Goal: Task Accomplishment & Management: Manage account settings

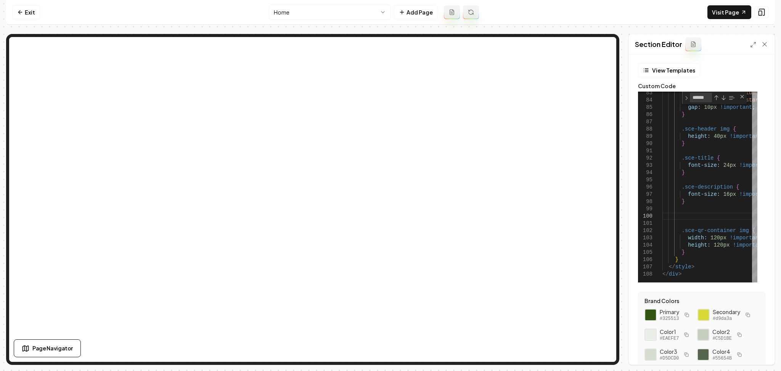
scroll to position [0, 17]
click at [26, 6] on link "Exit" at bounding box center [26, 12] width 28 height 14
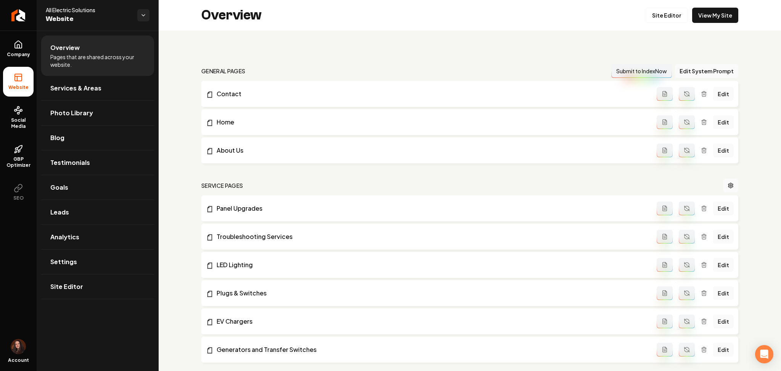
click at [26, 6] on link "Return to dashboard" at bounding box center [18, 15] width 37 height 31
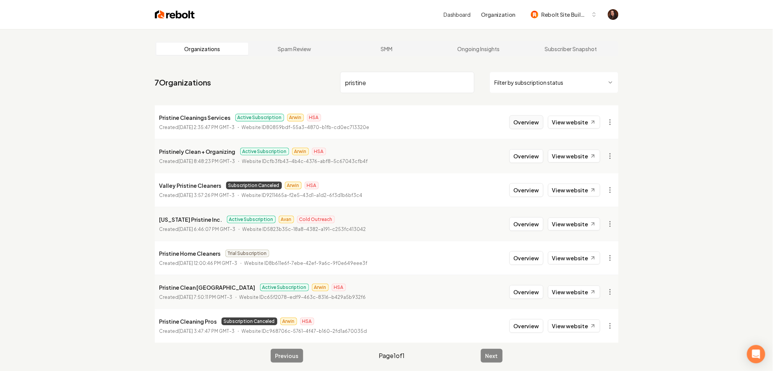
type input "pristine"
click at [529, 128] on button "Overview" at bounding box center [527, 122] width 34 height 14
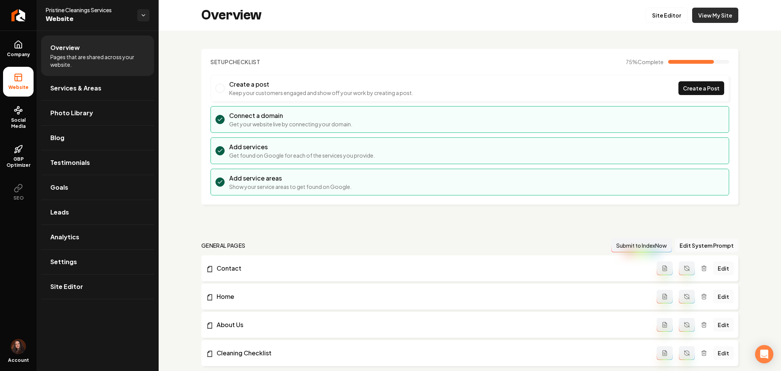
click at [710, 19] on link "View My Site" at bounding box center [716, 15] width 46 height 15
click at [21, 14] on icon "Return to dashboard" at bounding box center [18, 15] width 12 height 12
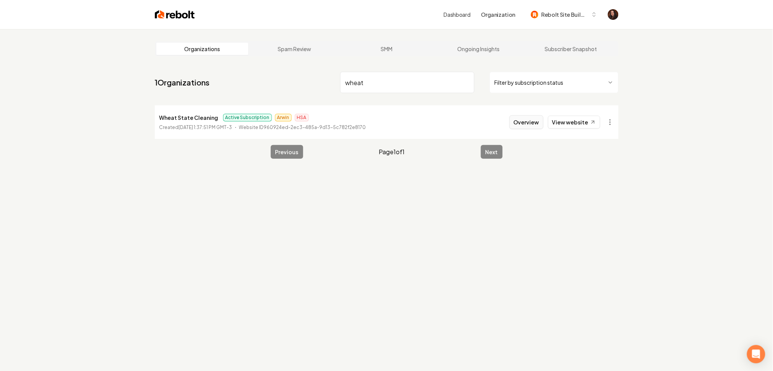
type input "wheat"
click at [523, 124] on button "Overview" at bounding box center [527, 122] width 34 height 14
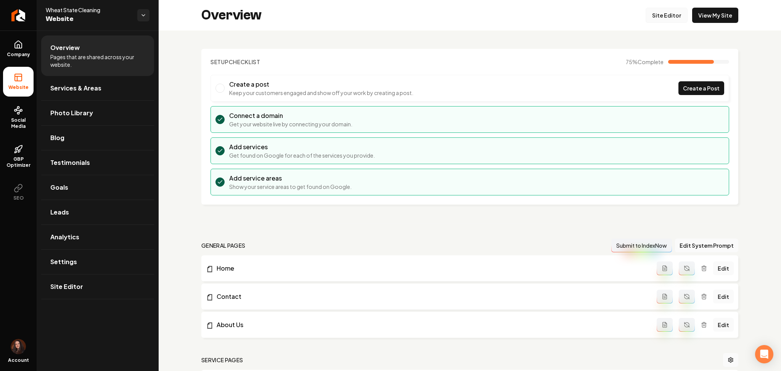
click at [658, 16] on link "Site Editor" at bounding box center [667, 15] width 42 height 15
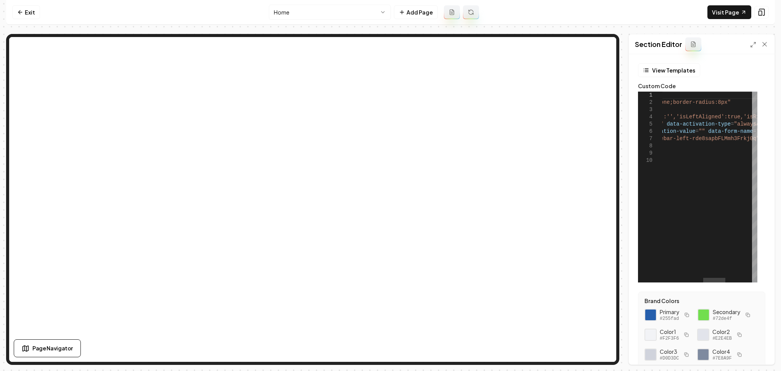
type textarea "**********"
click at [667, 121] on div "< iframe src = " [URL][DOMAIN_NAME] pbFLMmh3Frkj0q " style = "display:none;widt…" at bounding box center [681, 187] width 381 height 191
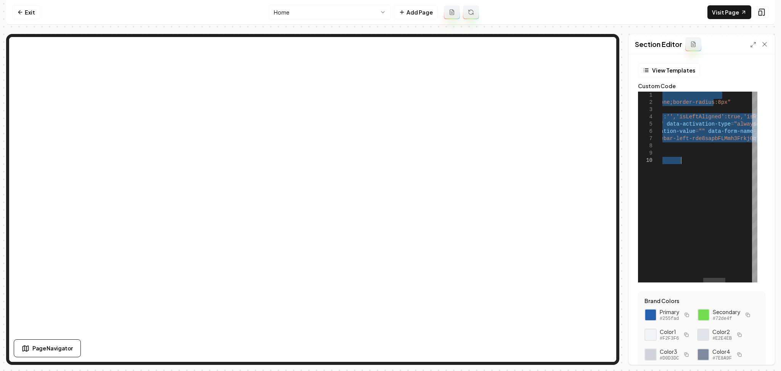
click at [667, 121] on div "< iframe src = " [URL][DOMAIN_NAME] pbFLMmh3Frkj0q " style = "display:none;widt…" at bounding box center [681, 187] width 381 height 191
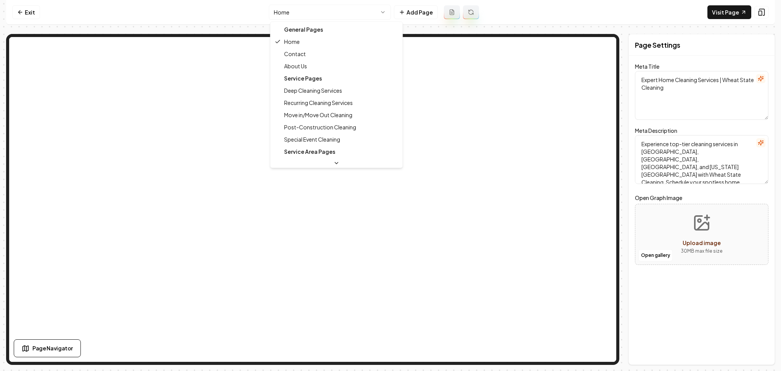
click at [336, 8] on html "Computer Required This feature is only available on a computer. Please switch t…" at bounding box center [390, 185] width 781 height 371
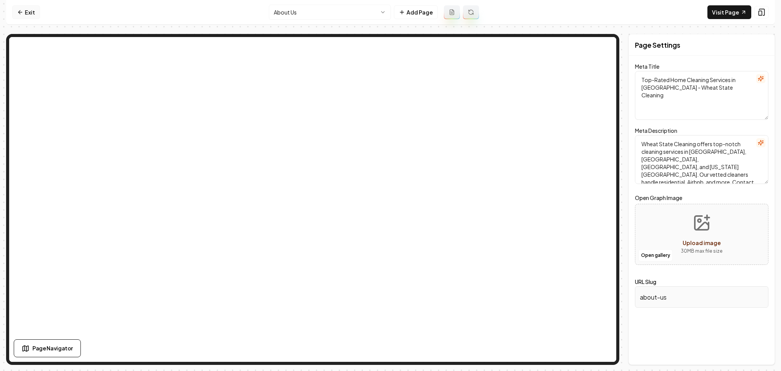
click at [18, 11] on icon at bounding box center [20, 12] width 6 height 6
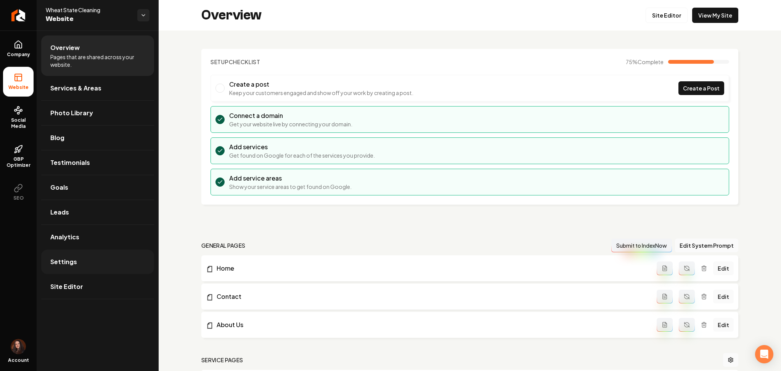
click at [66, 259] on span "Settings" at bounding box center [63, 261] width 27 height 9
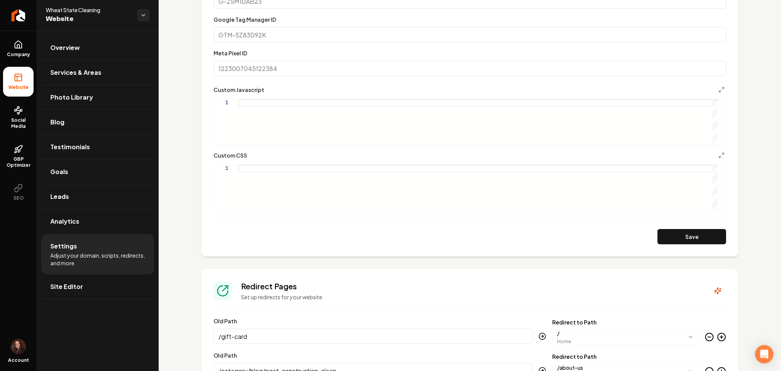
scroll to position [383, 0]
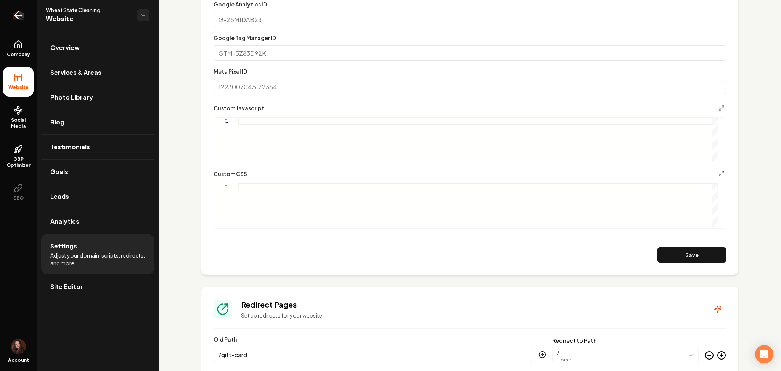
click at [15, 19] on icon "Return to dashboard" at bounding box center [18, 15] width 12 height 12
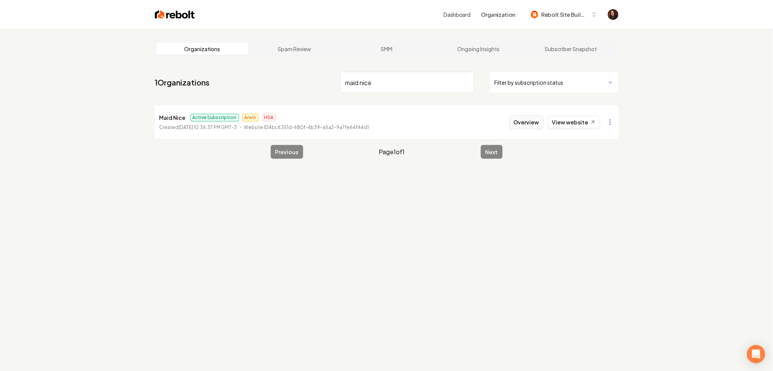
type input "maid nice"
click at [519, 120] on button "Overview" at bounding box center [527, 122] width 34 height 14
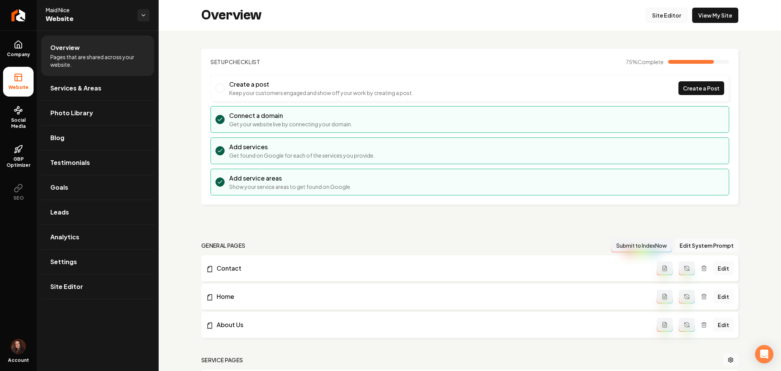
click at [657, 14] on link "Site Editor" at bounding box center [667, 15] width 42 height 15
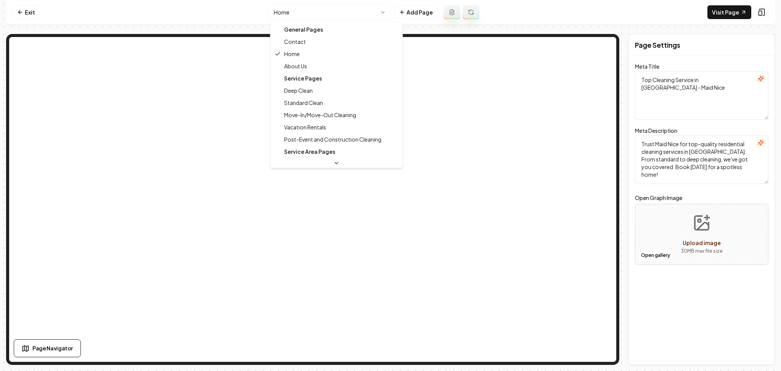
click at [295, 9] on html "Computer Required This feature is only available on a computer. Please switch t…" at bounding box center [390, 185] width 781 height 371
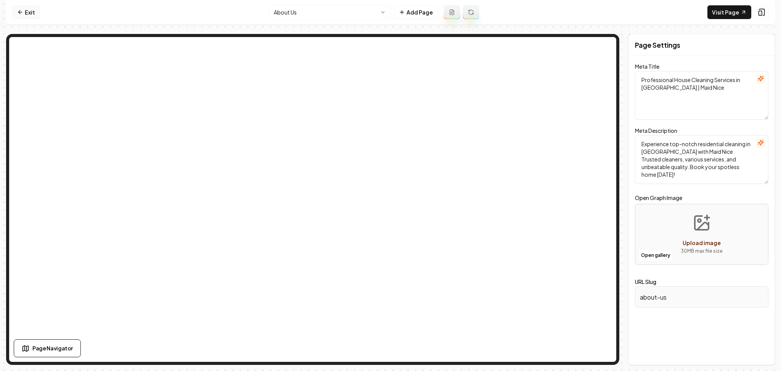
click at [29, 18] on link "Exit" at bounding box center [26, 12] width 28 height 14
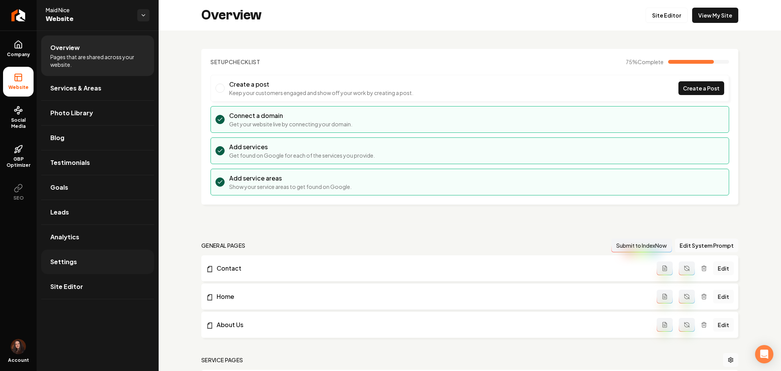
click at [77, 264] on link "Settings" at bounding box center [97, 262] width 113 height 24
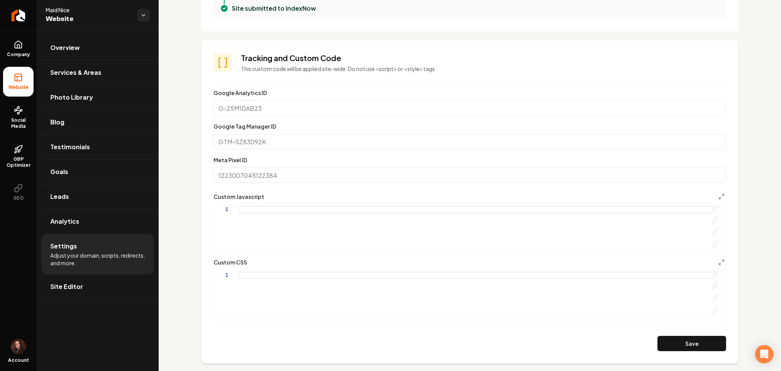
scroll to position [295, 0]
click at [8, 48] on link "Company" at bounding box center [18, 49] width 31 height 30
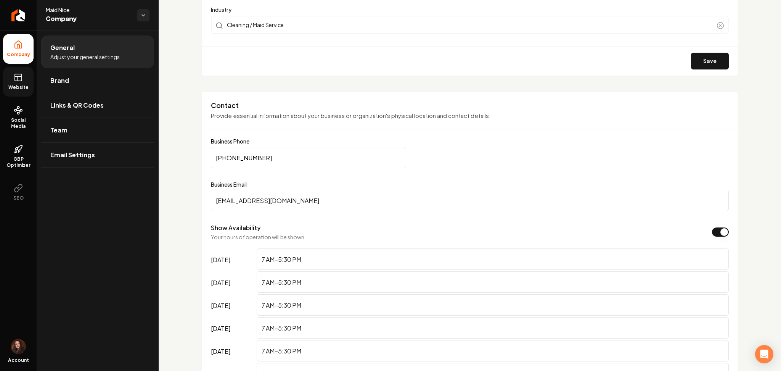
click at [13, 80] on link "Website" at bounding box center [18, 82] width 31 height 30
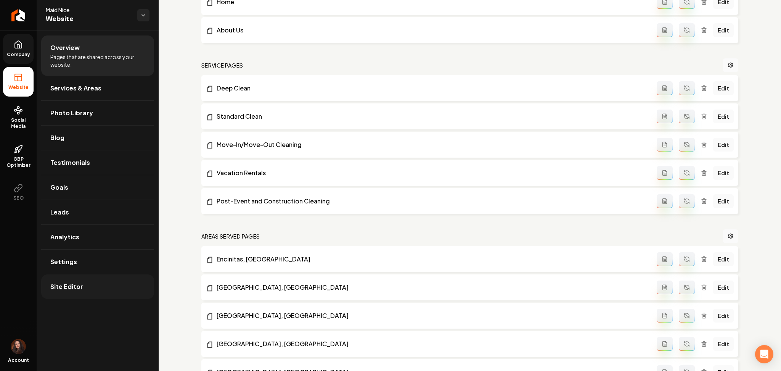
click at [63, 292] on link "Site Editor" at bounding box center [97, 286] width 113 height 24
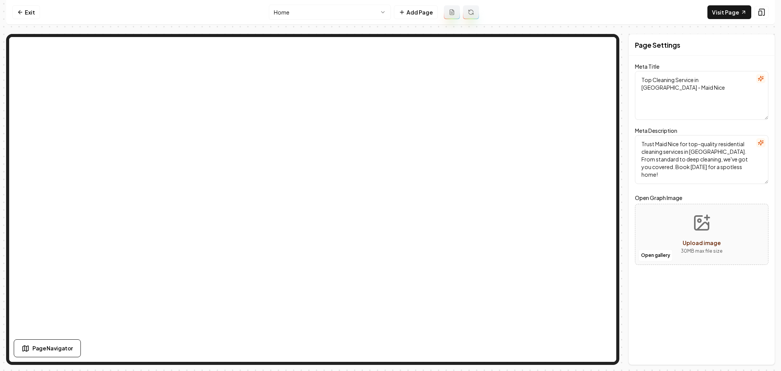
click at [27, 5] on nav "Exit Home Add Page Visit Page" at bounding box center [390, 12] width 769 height 25
click at [27, 9] on link "Exit" at bounding box center [26, 12] width 28 height 14
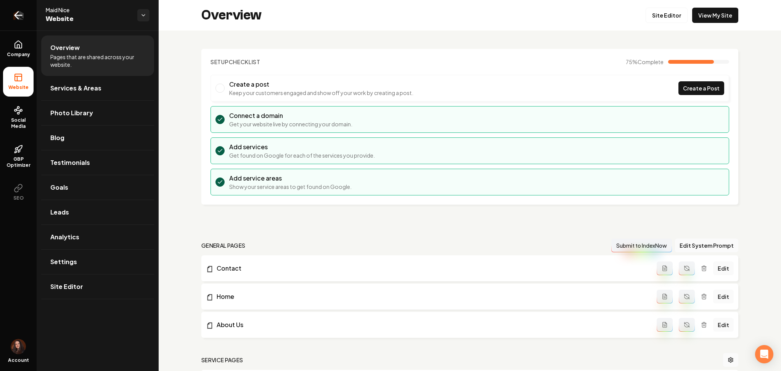
click at [19, 13] on icon "Return to dashboard" at bounding box center [18, 15] width 12 height 12
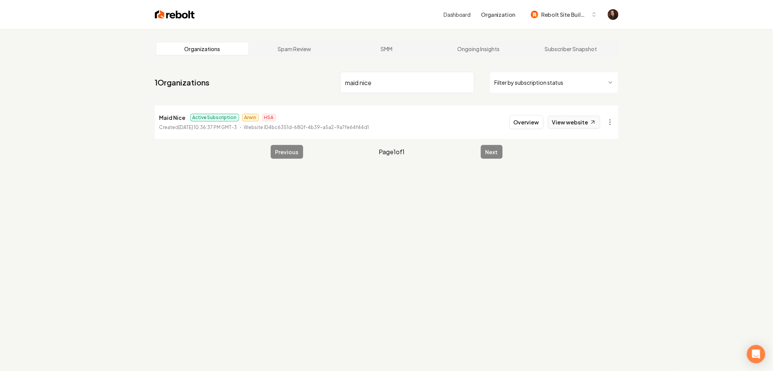
click at [584, 121] on link "View website" at bounding box center [574, 122] width 52 height 13
click at [356, 77] on input "maid nice" at bounding box center [407, 82] width 134 height 21
type input "bleach"
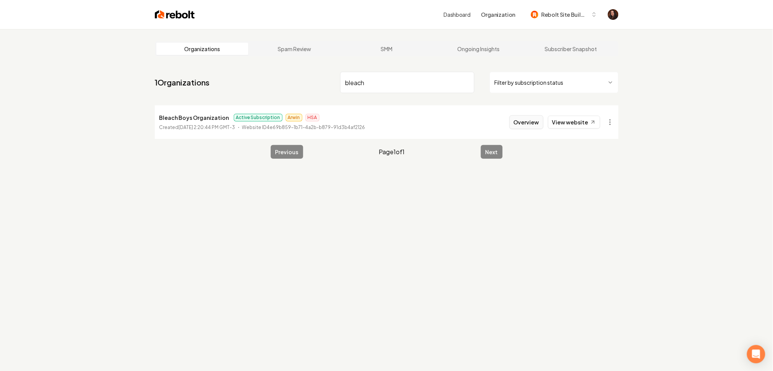
click at [523, 124] on button "Overview" at bounding box center [527, 122] width 34 height 14
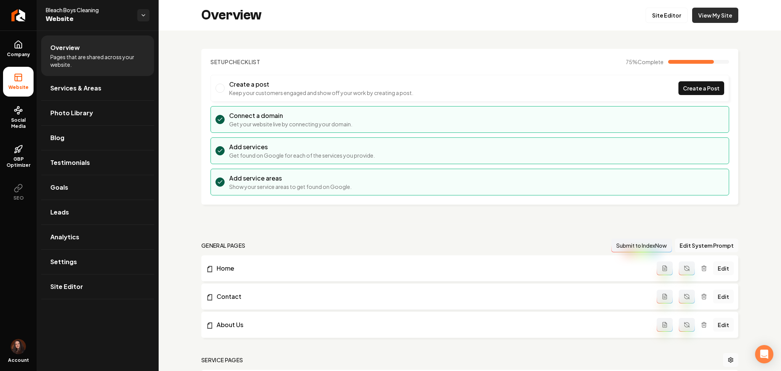
click at [728, 12] on link "View My Site" at bounding box center [716, 15] width 46 height 15
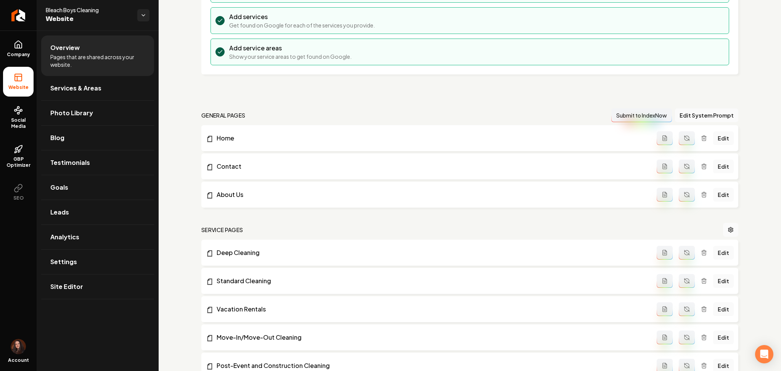
scroll to position [132, 0]
click at [217, 246] on link "Deep Cleaning" at bounding box center [431, 250] width 451 height 9
click at [87, 269] on link "Settings" at bounding box center [97, 262] width 113 height 24
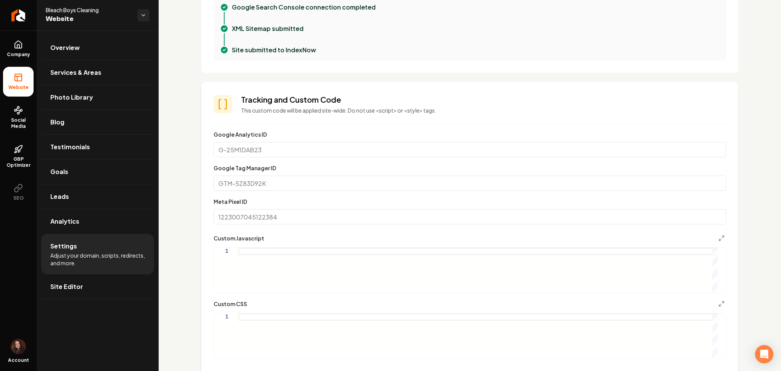
scroll to position [411, 0]
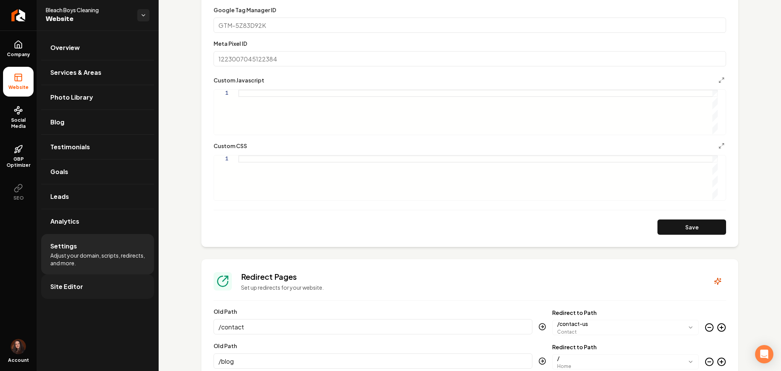
click at [69, 285] on span "Site Editor" at bounding box center [66, 286] width 33 height 9
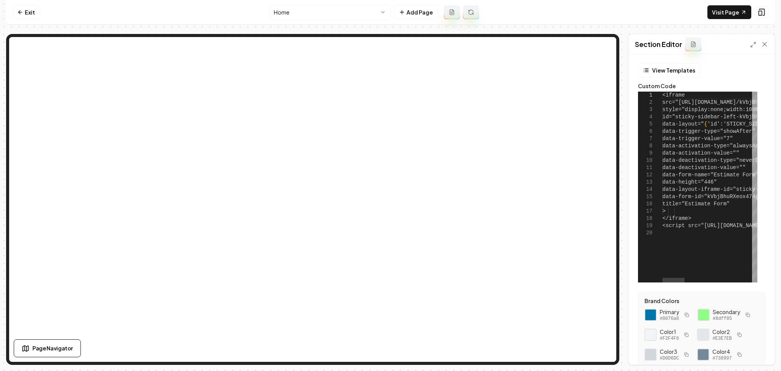
type textarea "**********"
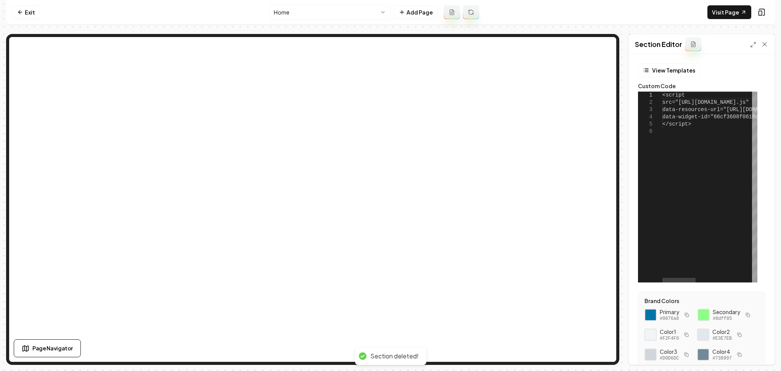
type textarea "**********"
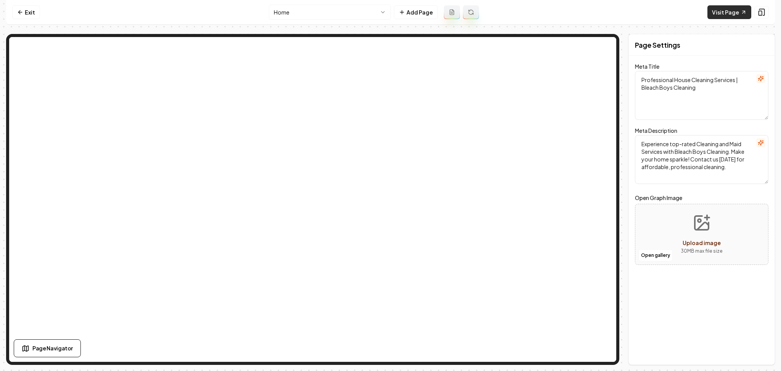
click at [717, 5] on link "Visit Page" at bounding box center [730, 12] width 44 height 14
click at [18, 7] on link "Exit" at bounding box center [26, 12] width 28 height 14
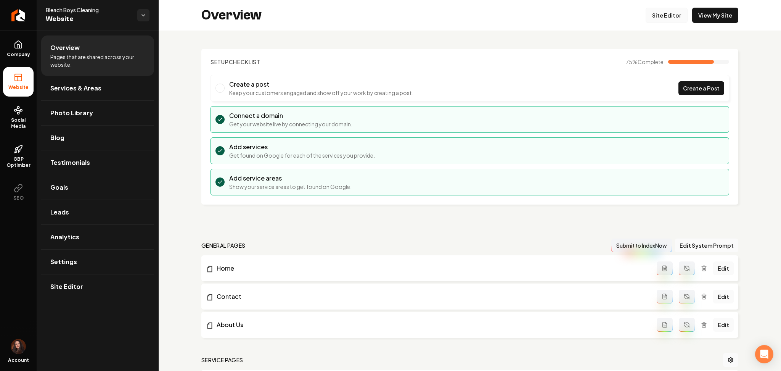
click at [649, 18] on link "Site Editor" at bounding box center [667, 15] width 42 height 15
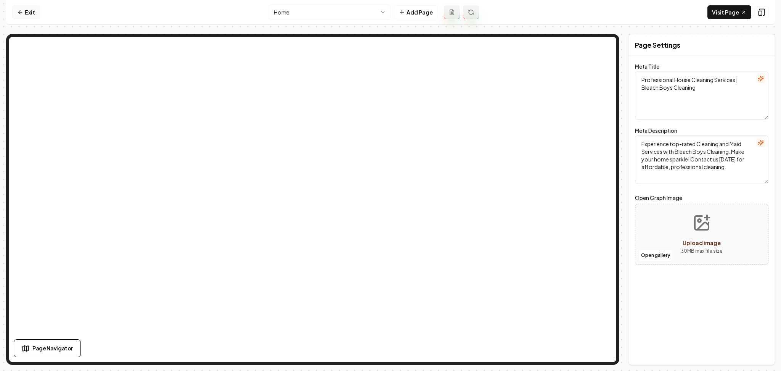
click at [29, 13] on link "Exit" at bounding box center [26, 12] width 28 height 14
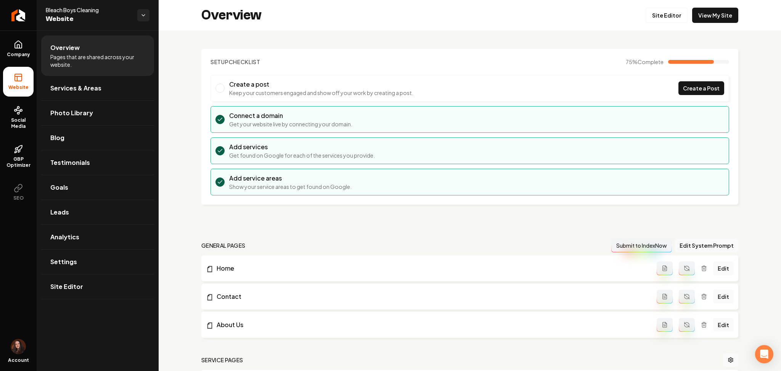
click at [29, 13] on link "Return to dashboard" at bounding box center [18, 15] width 37 height 31
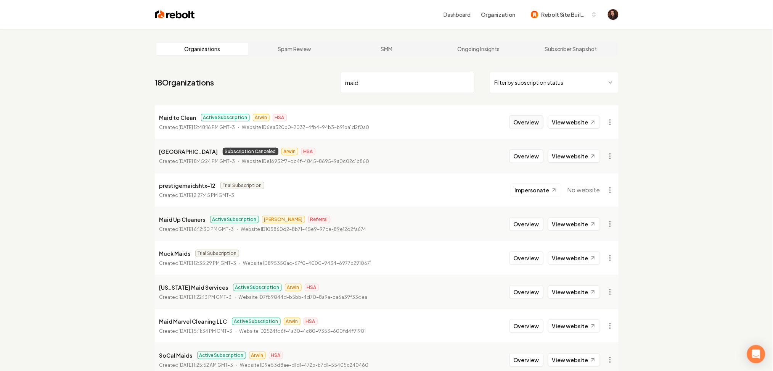
type input "maid"
click at [534, 122] on button "Overview" at bounding box center [527, 122] width 34 height 14
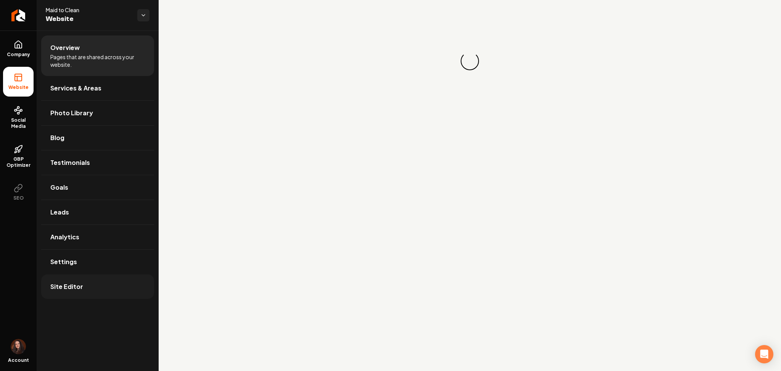
click at [111, 297] on link "Site Editor" at bounding box center [97, 286] width 113 height 24
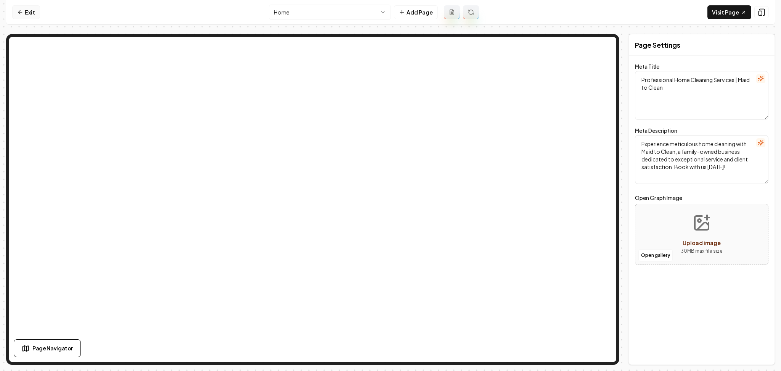
click at [19, 14] on icon at bounding box center [20, 12] width 6 height 6
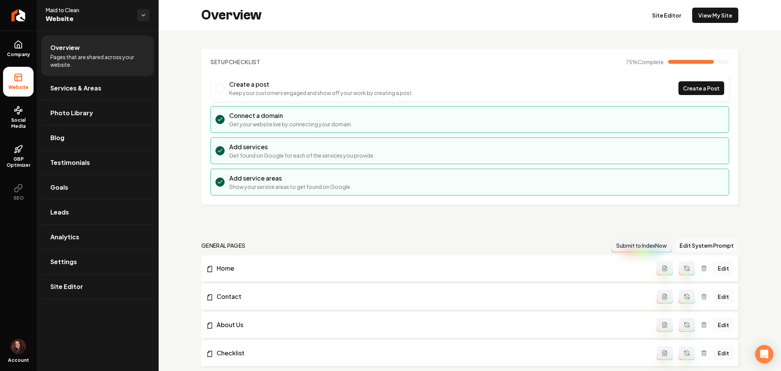
click at [19, 14] on icon "Return to dashboard" at bounding box center [18, 15] width 6 height 6
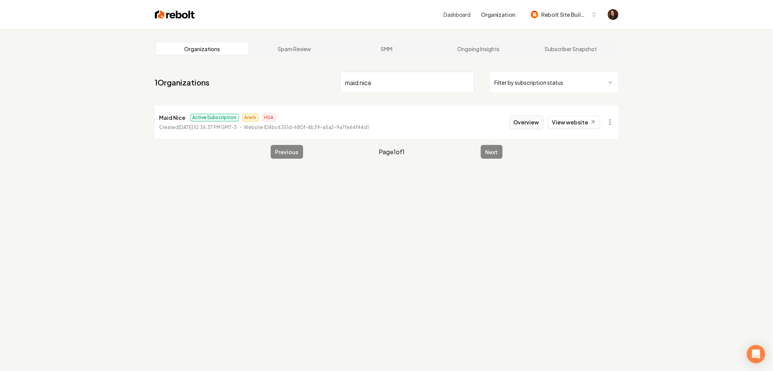
type input "maid nice"
click at [532, 124] on button "Overview" at bounding box center [527, 122] width 34 height 14
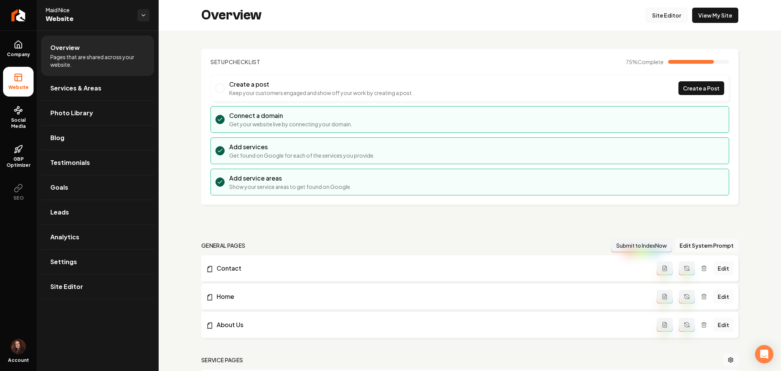
click at [661, 12] on link "Site Editor" at bounding box center [667, 15] width 42 height 15
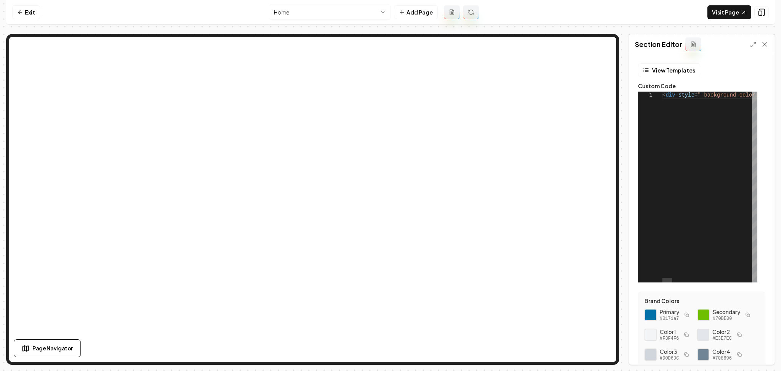
type textarea "**********"
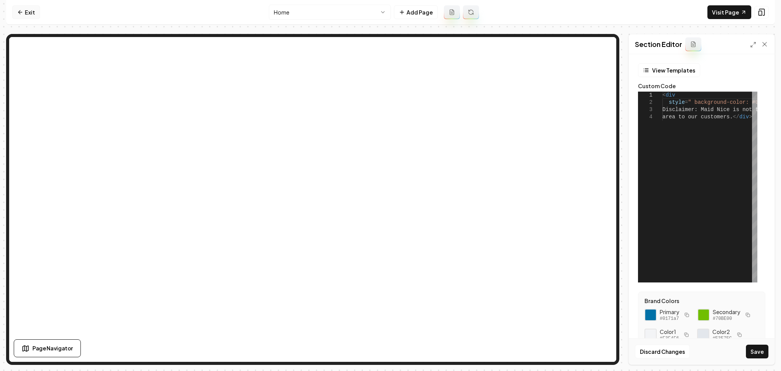
click at [23, 13] on link "Exit" at bounding box center [26, 12] width 28 height 14
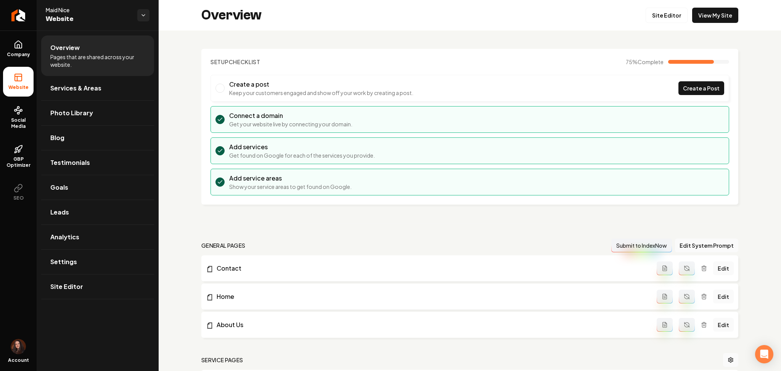
click at [21, 13] on icon "Return to dashboard" at bounding box center [18, 15] width 6 height 6
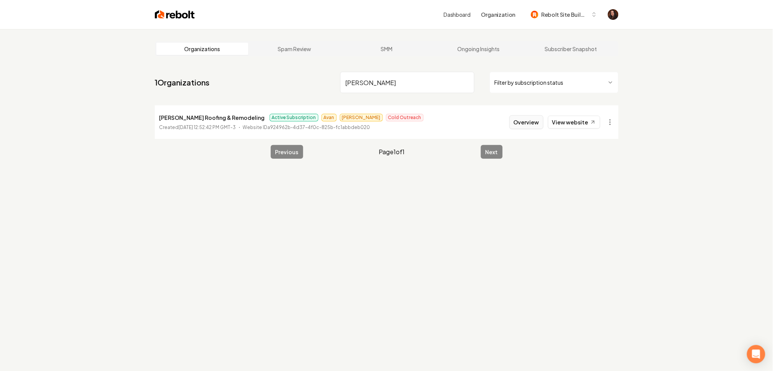
type input "[PERSON_NAME]"
click at [523, 118] on button "Overview" at bounding box center [527, 122] width 34 height 14
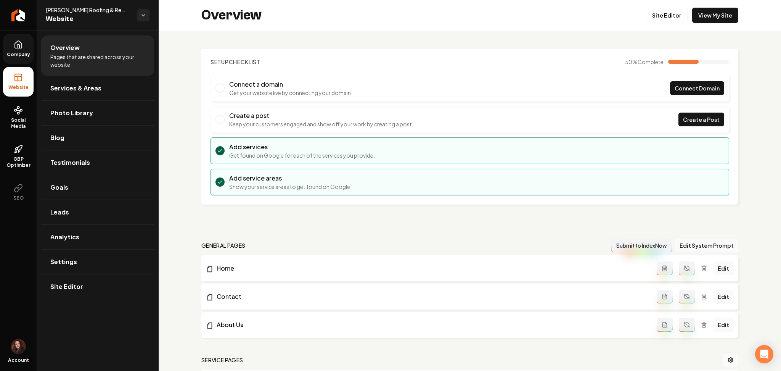
click at [6, 56] on span "Company" at bounding box center [18, 55] width 29 height 6
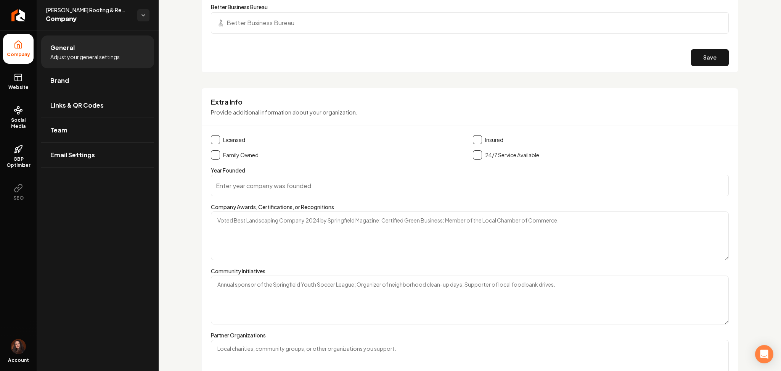
scroll to position [973, 0]
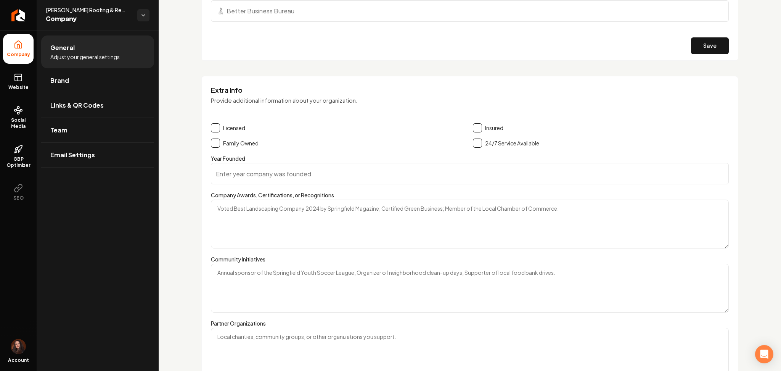
drag, startPoint x: 209, startPoint y: 142, endPoint x: 222, endPoint y: 142, distance: 12.2
click at [222, 142] on div "Extra Info Provide additional information about your organization. Licensed Ins…" at bounding box center [469, 246] width 537 height 340
click at [217, 143] on button "Main content area" at bounding box center [215, 143] width 9 height 9
click at [474, 129] on button "Main content area" at bounding box center [477, 127] width 9 height 9
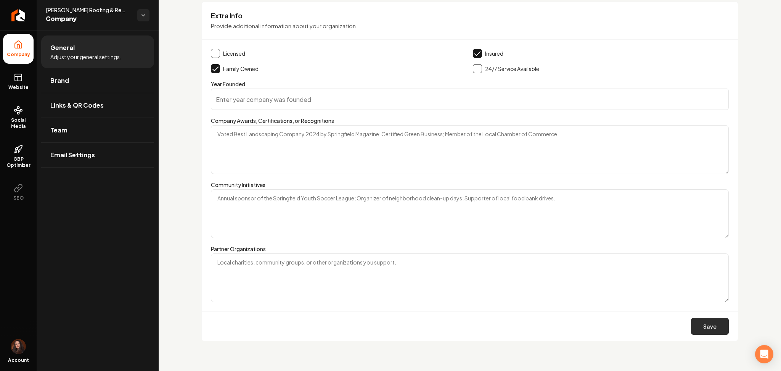
click at [704, 331] on button "Save" at bounding box center [710, 326] width 38 height 17
click at [58, 81] on span "Brand" at bounding box center [59, 80] width 19 height 9
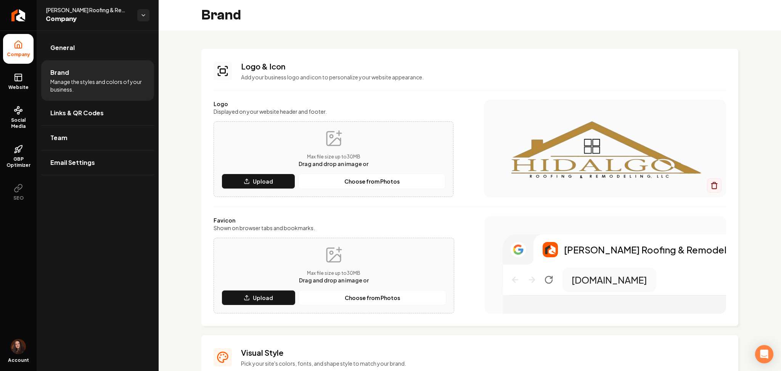
click at [237, 322] on div "Logo & Icon Add your business logo and icon to personalize your website appeara…" at bounding box center [469, 187] width 537 height 277
click at [243, 296] on button "Upload" at bounding box center [259, 297] width 74 height 15
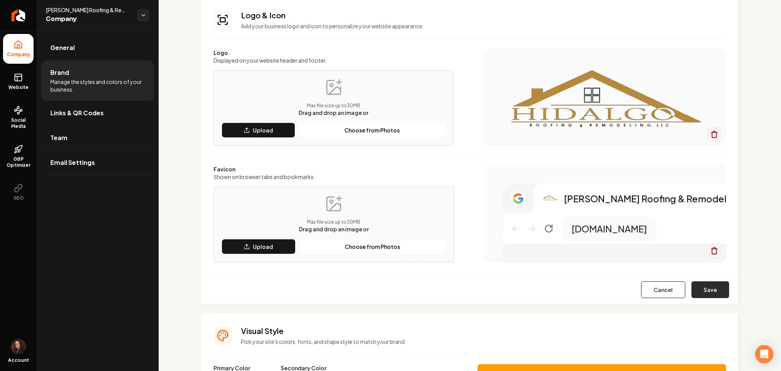
click at [694, 296] on button "Save" at bounding box center [711, 289] width 38 height 17
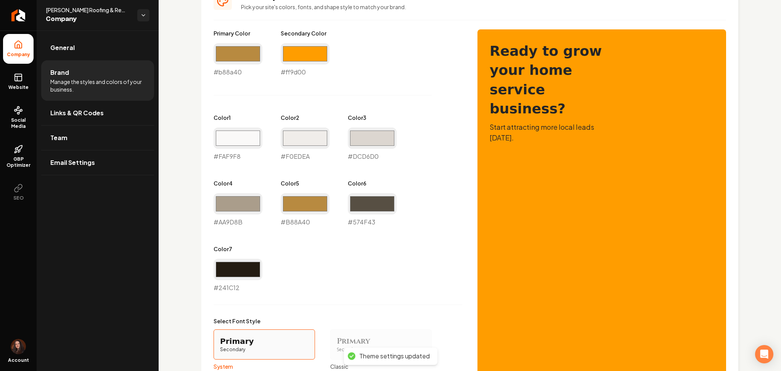
scroll to position [511, 0]
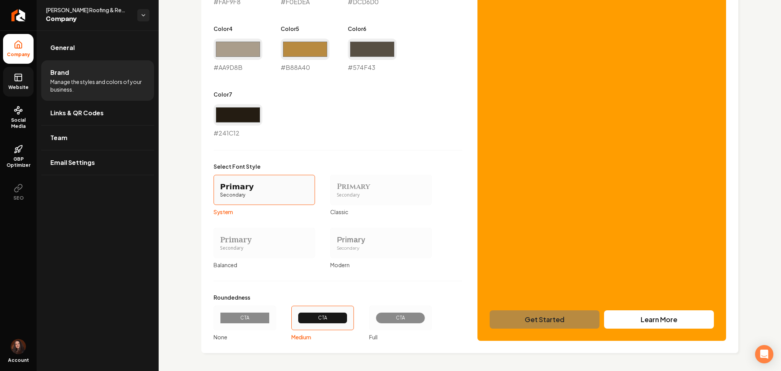
click at [19, 88] on span "Website" at bounding box center [18, 87] width 26 height 6
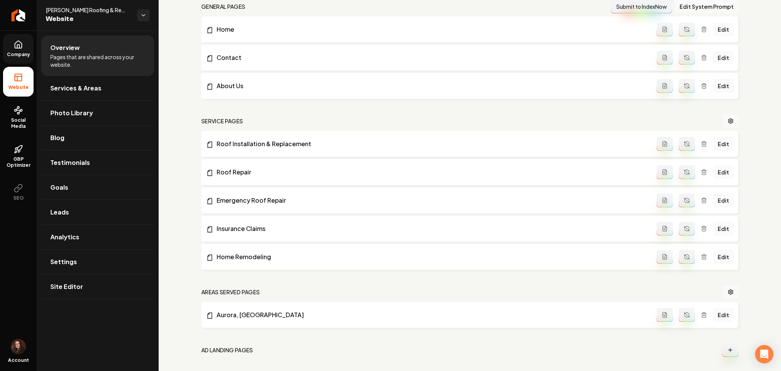
scroll to position [198, 0]
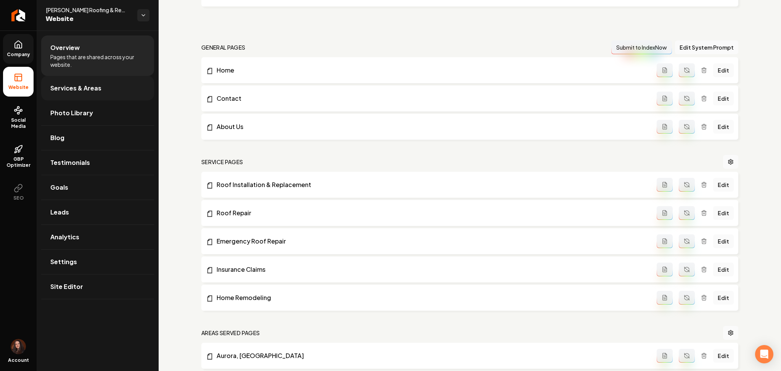
click at [51, 91] on span "Services & Areas" at bounding box center [75, 88] width 51 height 9
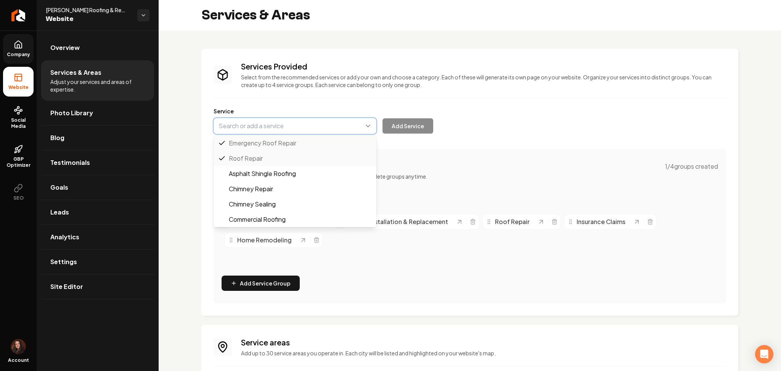
click at [236, 125] on button "Main content area" at bounding box center [295, 126] width 163 height 16
paste input "esidential Roof Replacement"
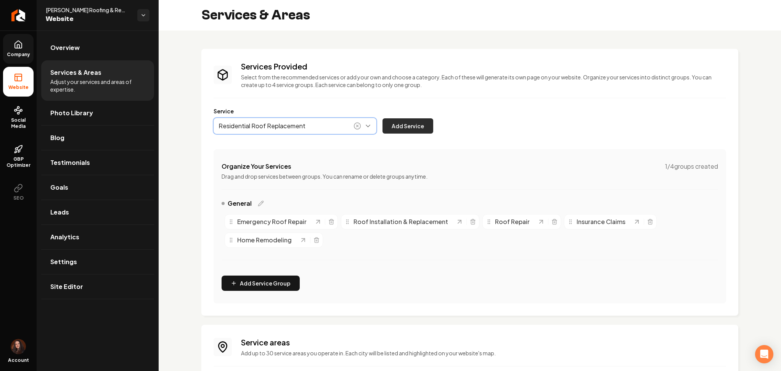
type input "Residential Roof Replacement"
click at [410, 127] on button "Add Service" at bounding box center [408, 125] width 51 height 15
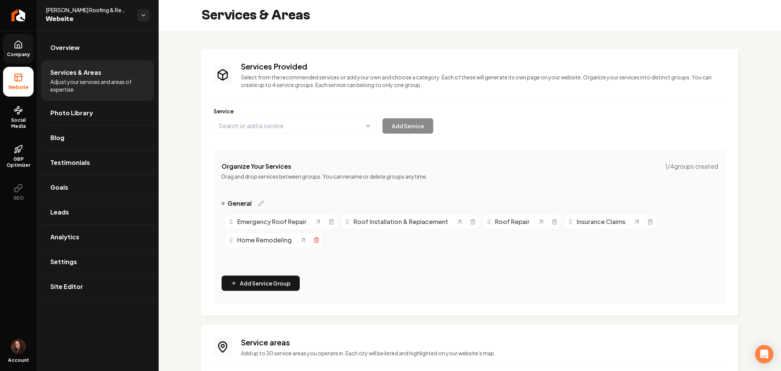
click at [319, 241] on icon "Main content area" at bounding box center [317, 240] width 6 height 6
click at [332, 220] on icon "Main content area" at bounding box center [331, 220] width 5 height 0
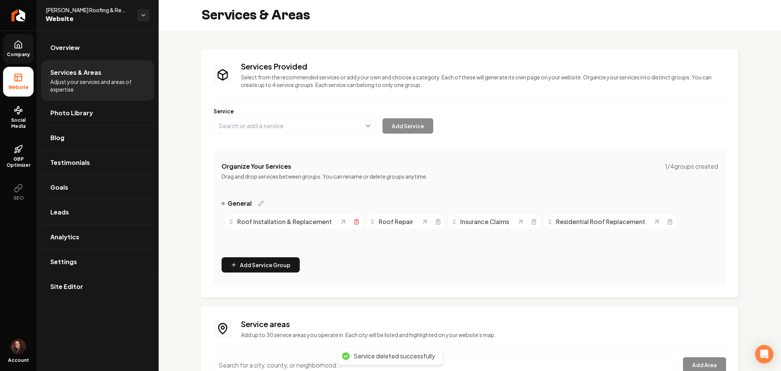
click at [356, 222] on icon "Main content area" at bounding box center [357, 222] width 6 height 6
click at [295, 223] on icon "Main content area" at bounding box center [297, 222] width 6 height 6
click at [309, 221] on icon "Main content area" at bounding box center [311, 222] width 6 height 6
paste input "Residential Roof Maintenance and Repair"
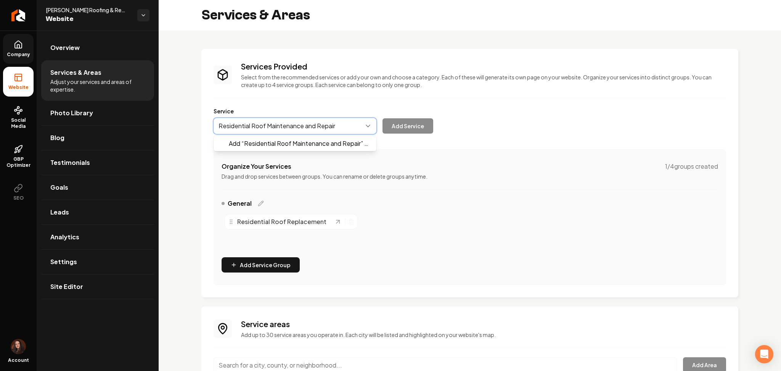
click at [240, 130] on button "Main content area" at bounding box center [295, 126] width 163 height 16
type input "Residential Roof Maintenance and Repair"
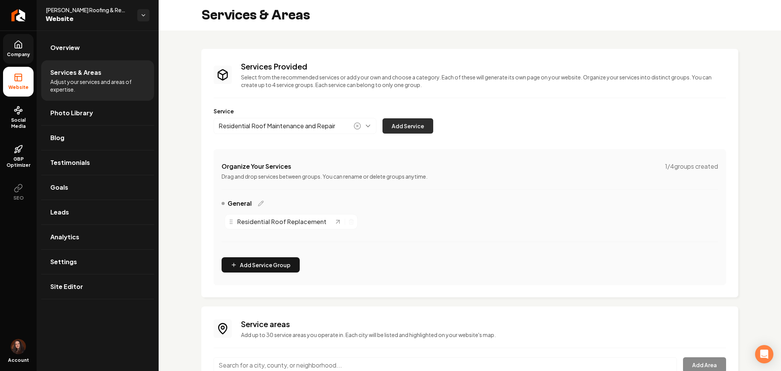
click at [408, 127] on button "Add Service" at bounding box center [408, 125] width 51 height 15
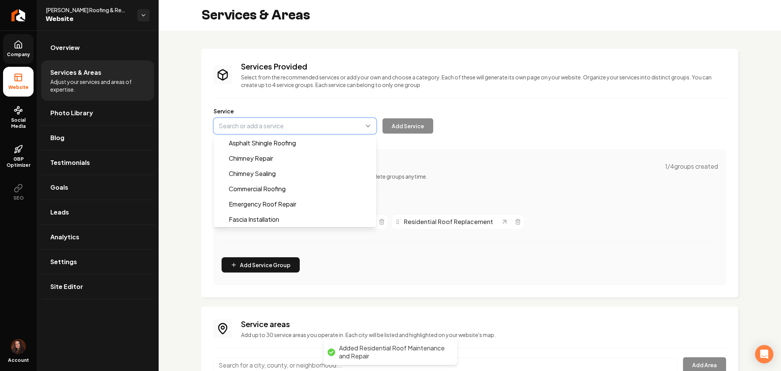
paste input "Storm Restoration Services"
click at [245, 124] on button "Main content area" at bounding box center [295, 126] width 163 height 16
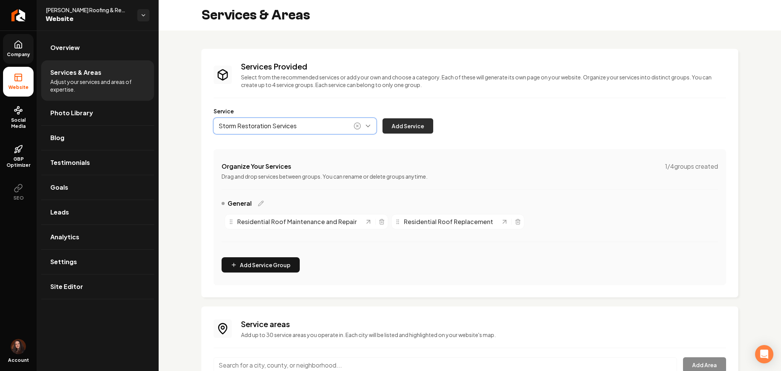
type input "Storm Restoration Services"
click at [387, 126] on button "Add Service" at bounding box center [408, 125] width 51 height 15
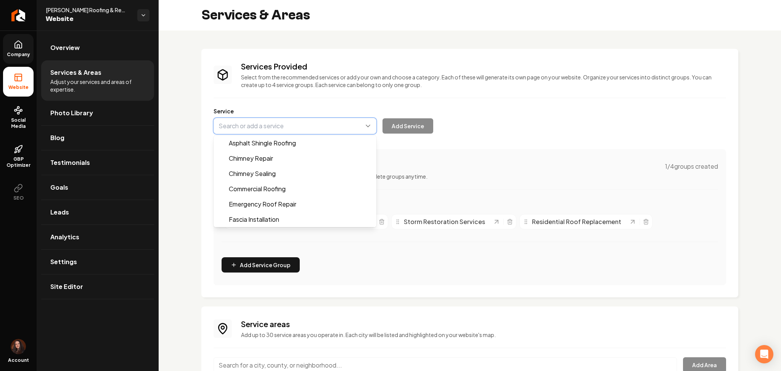
click at [246, 131] on button "Main content area" at bounding box center [295, 126] width 163 height 16
paste input "Roof leak Repair"
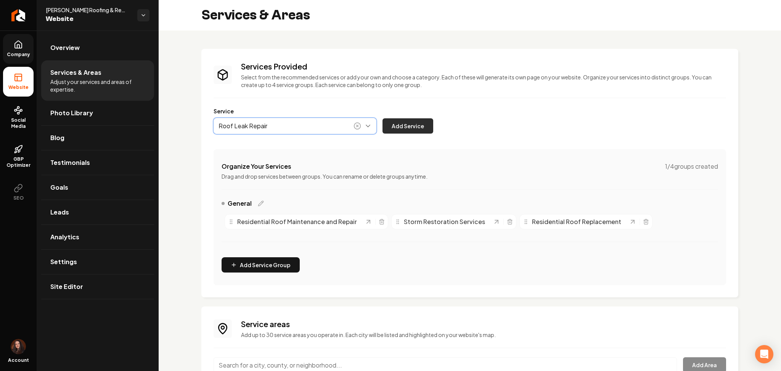
type input "Roof Leak Repair"
click at [422, 128] on button "Add Service" at bounding box center [408, 125] width 51 height 15
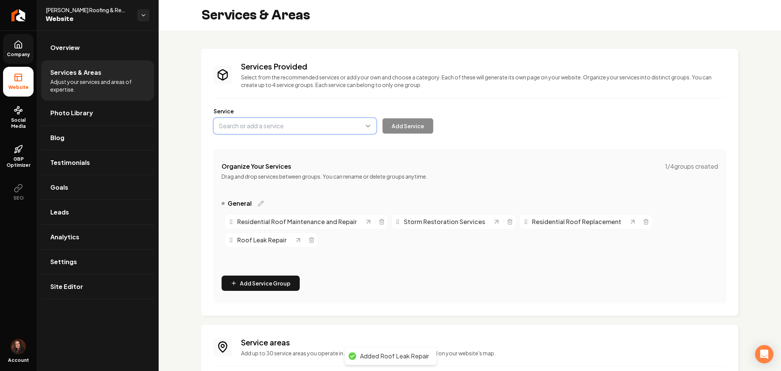
paste input "Roof Inspection"
click at [256, 118] on button "Main content area" at bounding box center [295, 126] width 163 height 16
type input "Roof Inspection"
click at [407, 121] on button "Add Service" at bounding box center [408, 125] width 51 height 15
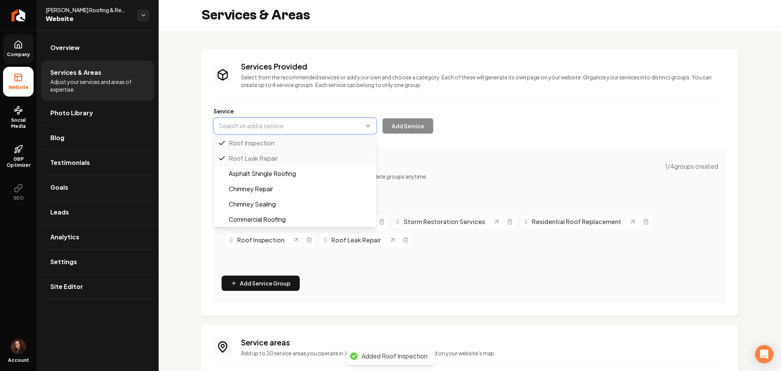
paste input "Insurance Claims Assistance"
click at [275, 126] on button "Main content area" at bounding box center [295, 126] width 163 height 16
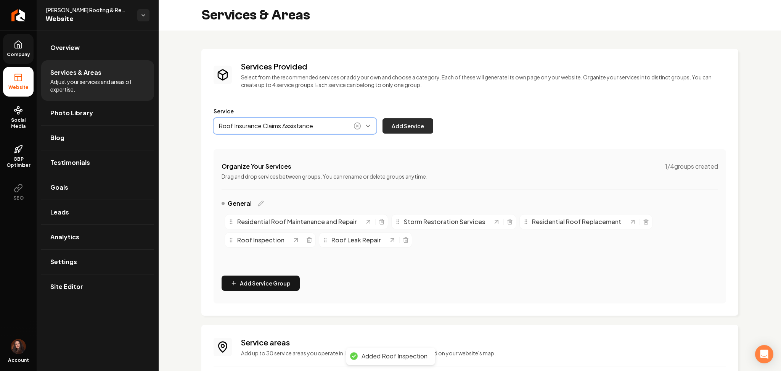
type input "Roof Insurance Claims Assistance"
click at [411, 124] on button "Add Service" at bounding box center [408, 125] width 51 height 15
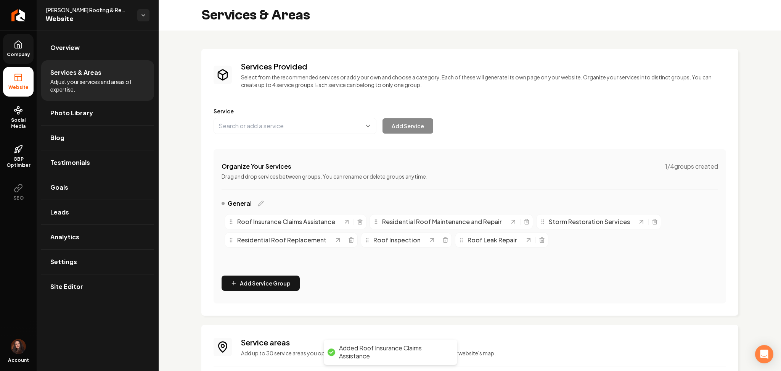
drag, startPoint x: 248, startPoint y: 134, endPoint x: 245, endPoint y: 126, distance: 8.4
click at [245, 126] on div "Services Provided Select from the recommended services or add your own and choo…" at bounding box center [470, 182] width 513 height 242
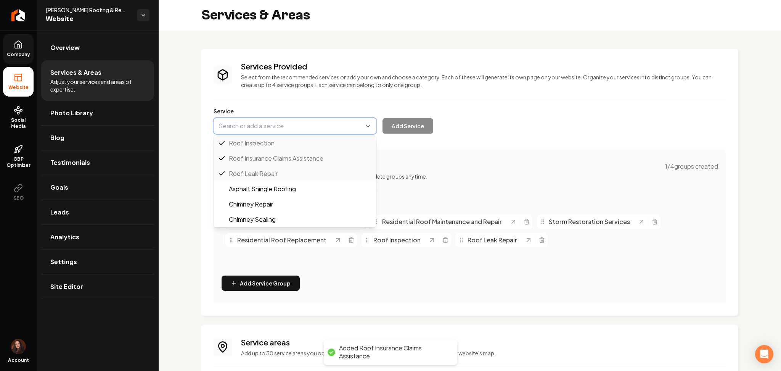
paste input "Emergency Roofing Service"
click at [245, 126] on button "Main content area" at bounding box center [295, 126] width 163 height 16
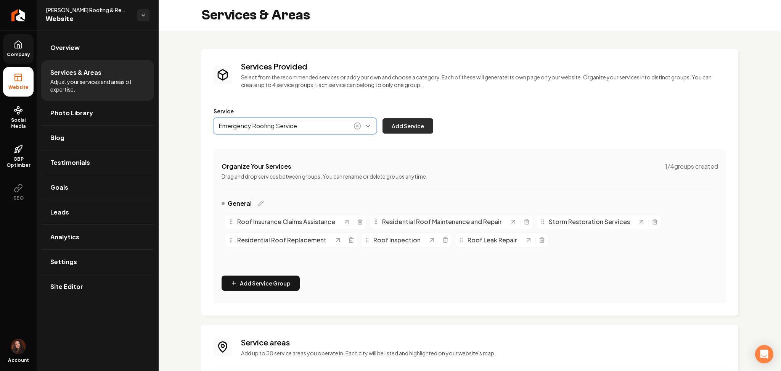
drag, startPoint x: 248, startPoint y: 147, endPoint x: 416, endPoint y: 121, distance: 170.3
type input "Emergency Roofing Service"
click at [416, 121] on button "Add Service" at bounding box center [408, 125] width 51 height 15
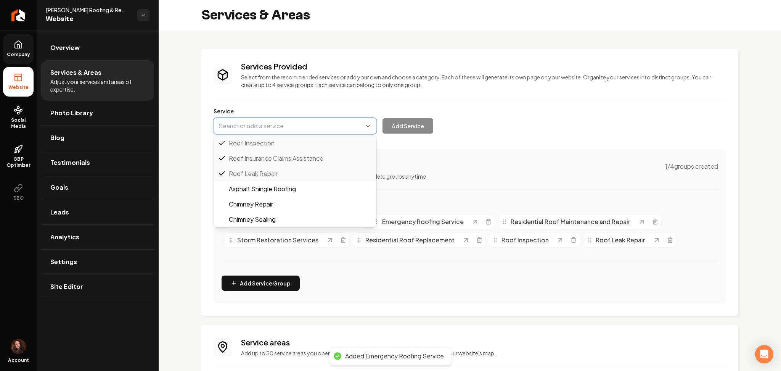
paste input "Whole Home Remodeling"
click at [256, 119] on button "Main content area" at bounding box center [295, 126] width 163 height 16
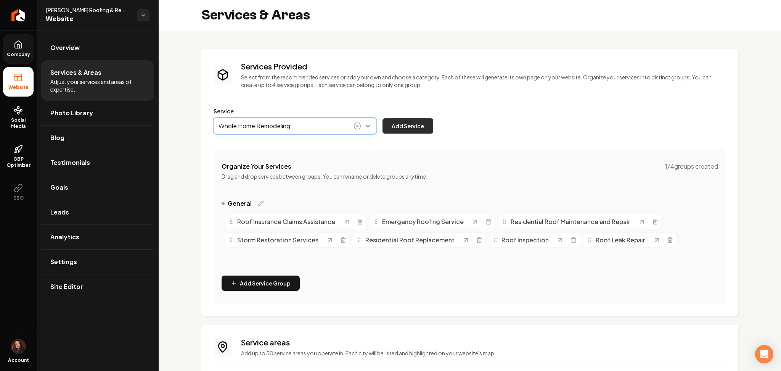
type input "Whole Home Remodeling"
click at [393, 131] on button "Add Service" at bounding box center [408, 125] width 51 height 15
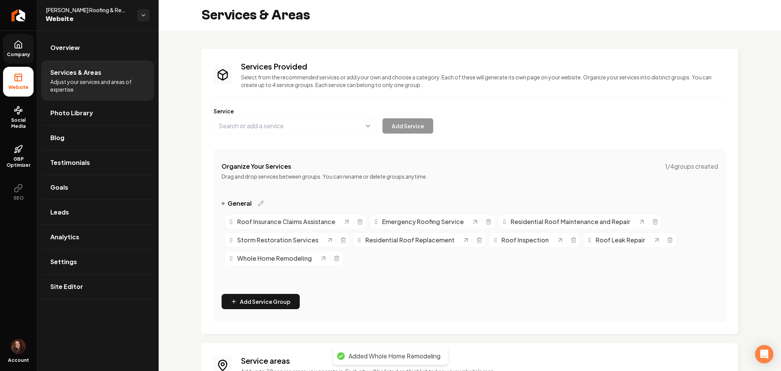
scroll to position [105, 0]
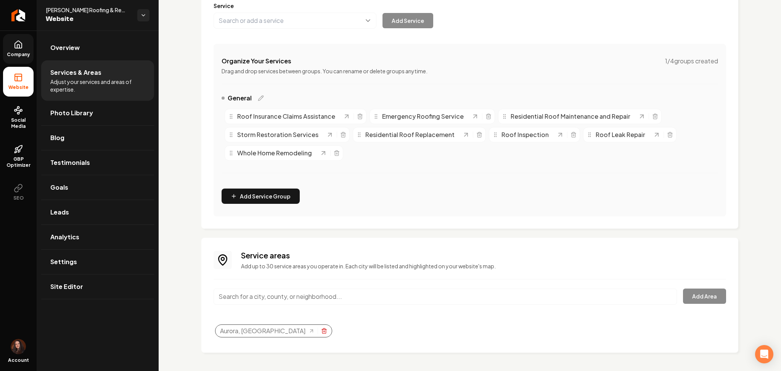
click at [321, 332] on icon "Selected tags" at bounding box center [324, 331] width 6 height 6
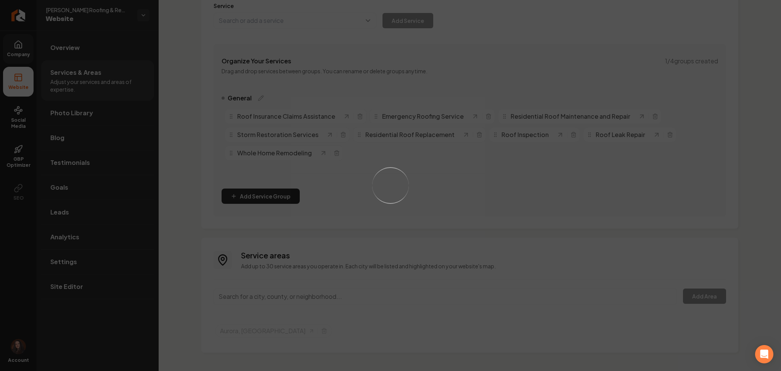
scroll to position [89, 0]
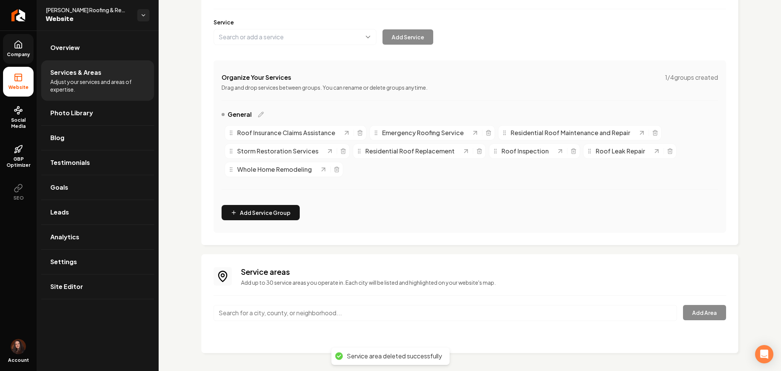
paste input "Alamo"
click at [255, 310] on input "Alamo" at bounding box center [446, 313] width 464 height 16
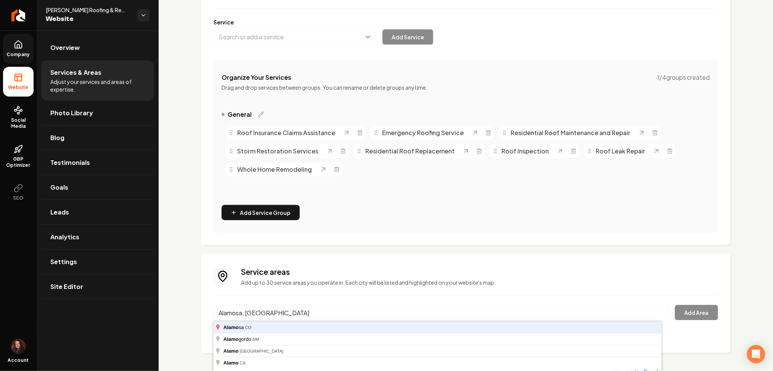
type input "Alamosa, [GEOGRAPHIC_DATA]"
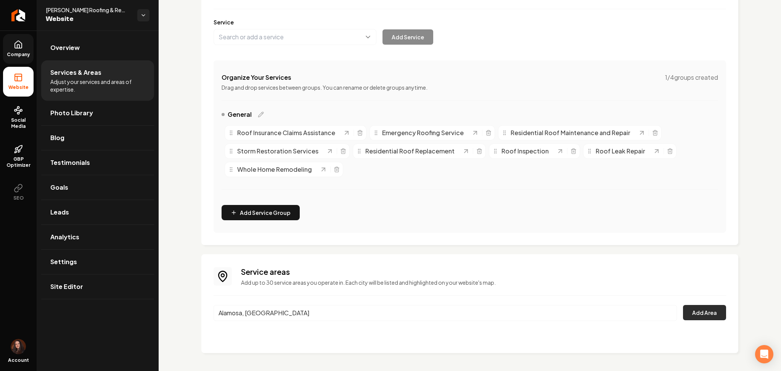
click at [704, 306] on button "Add Area" at bounding box center [704, 312] width 43 height 15
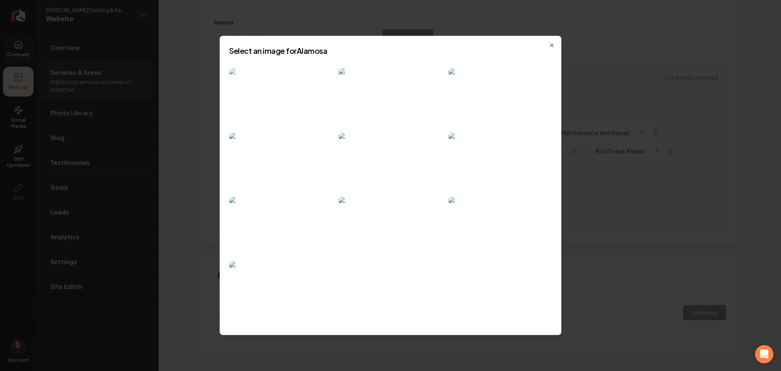
click at [295, 106] on img at bounding box center [280, 97] width 103 height 58
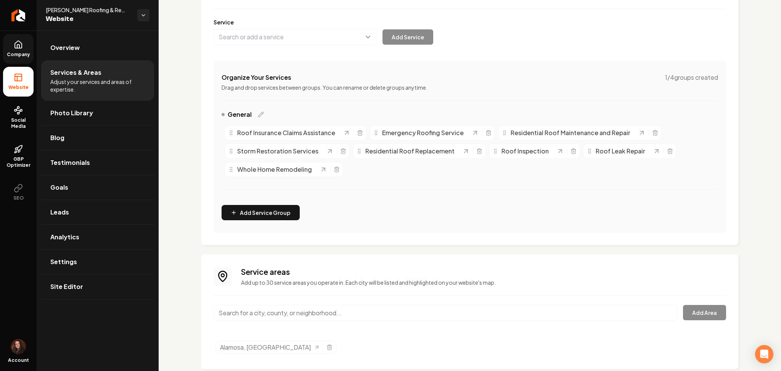
paste input "[PERSON_NAME]"
click at [246, 307] on input "[PERSON_NAME]" at bounding box center [446, 313] width 464 height 16
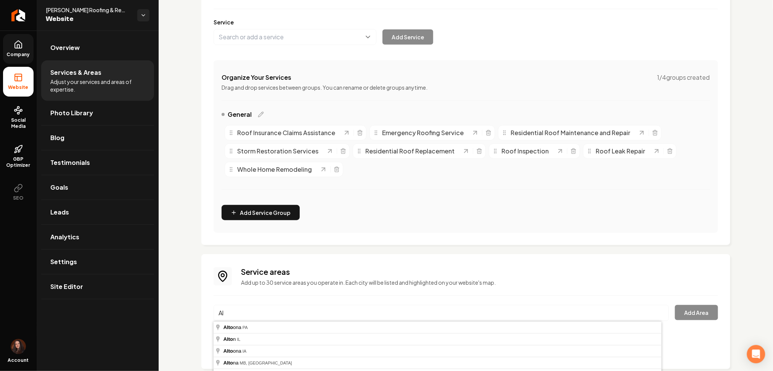
type input "A"
type input "[PERSON_NAME] co"
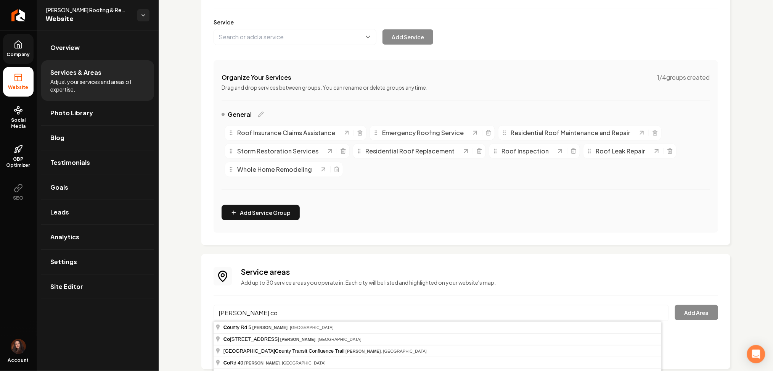
click at [246, 307] on input "[PERSON_NAME] co" at bounding box center [442, 313] width 456 height 16
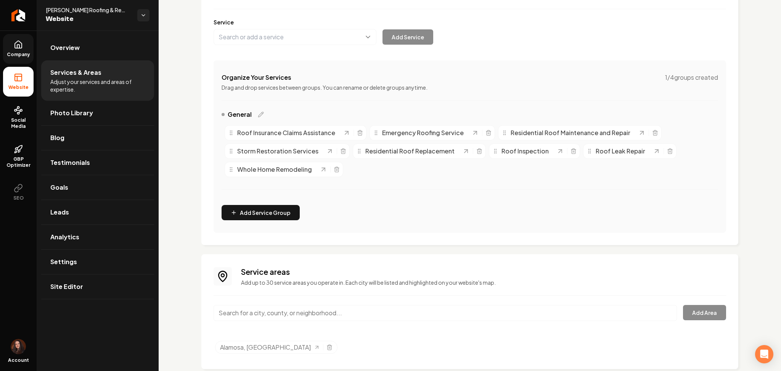
click at [184, 317] on div "Services Provided Select from the recommended services or add your own and choo…" at bounding box center [470, 165] width 623 height 446
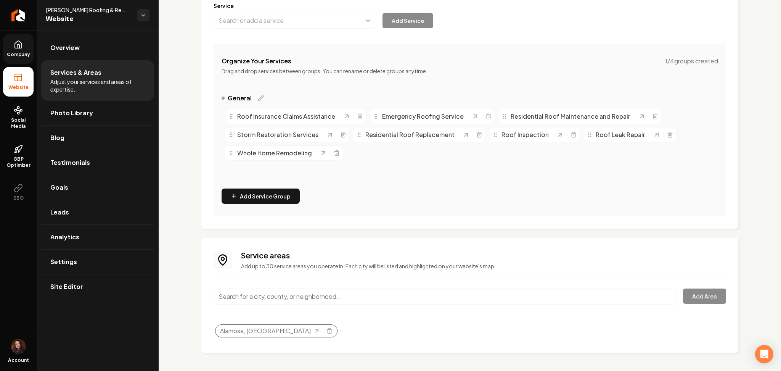
click at [280, 330] on div "Alamosa, [GEOGRAPHIC_DATA]" at bounding box center [276, 330] width 122 height 13
click at [327, 331] on icon "Selected tags" at bounding box center [330, 331] width 6 height 6
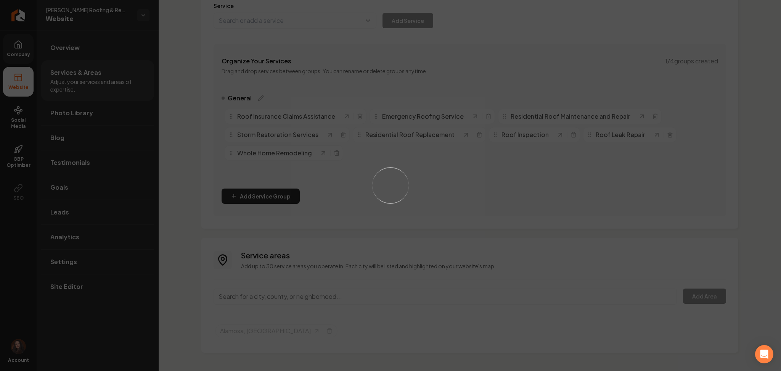
scroll to position [89, 0]
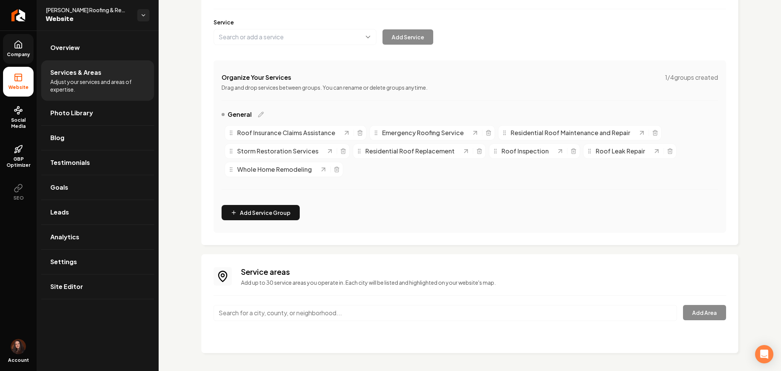
paste input "• [GEOGRAPHIC_DATA]"
click at [243, 309] on input "• [GEOGRAPHIC_DATA]" at bounding box center [446, 313] width 464 height 16
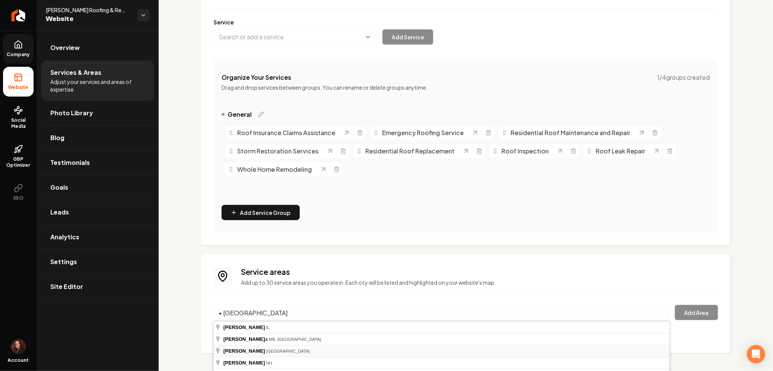
type input "[GEOGRAPHIC_DATA], [GEOGRAPHIC_DATA]"
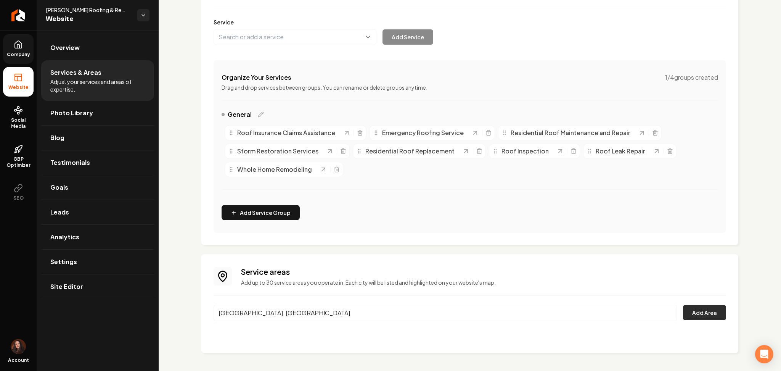
click at [697, 311] on button "Add Area" at bounding box center [704, 312] width 43 height 15
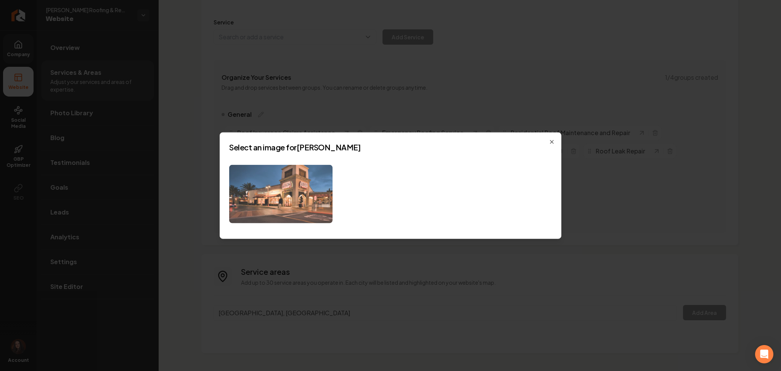
click at [281, 197] on img at bounding box center [280, 194] width 103 height 58
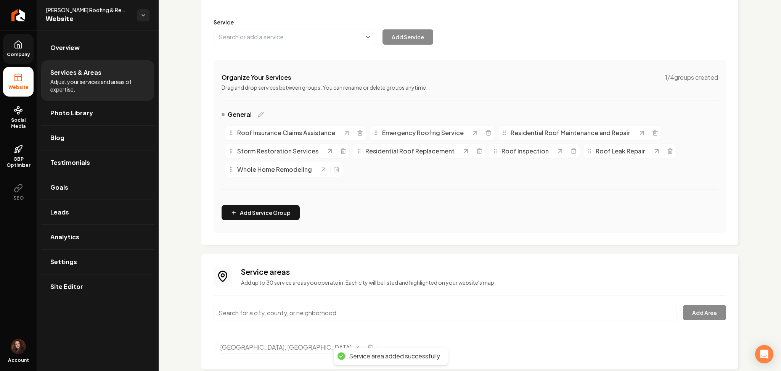
paste input "[GEOGRAPHIC_DATA]"
click at [235, 312] on input "[GEOGRAPHIC_DATA]" at bounding box center [446, 313] width 464 height 16
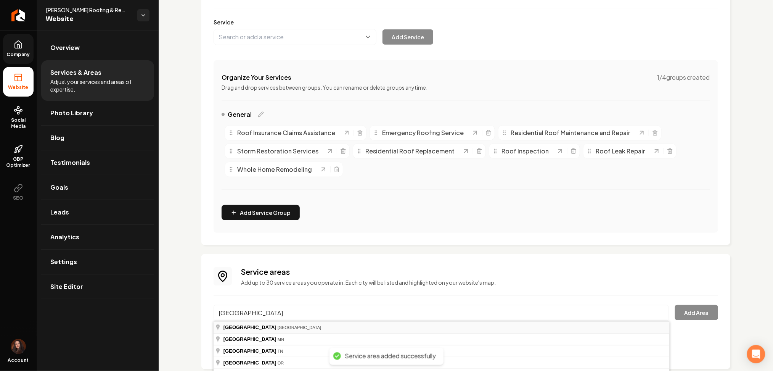
type input "[GEOGRAPHIC_DATA], [GEOGRAPHIC_DATA]"
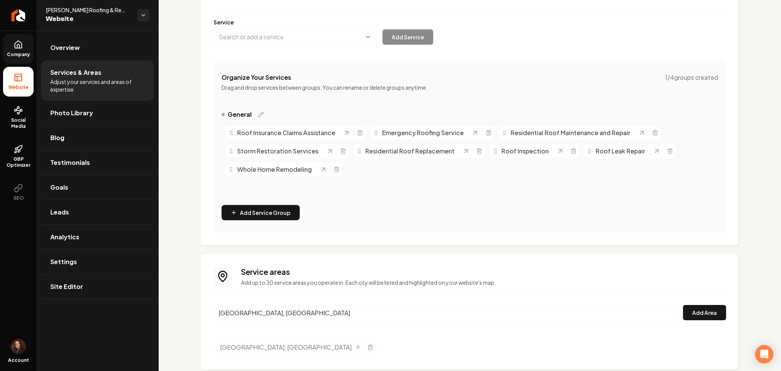
click at [339, 314] on input "[GEOGRAPHIC_DATA], [GEOGRAPHIC_DATA]" at bounding box center [446, 313] width 464 height 16
click at [683, 305] on button "Add Area" at bounding box center [704, 312] width 43 height 15
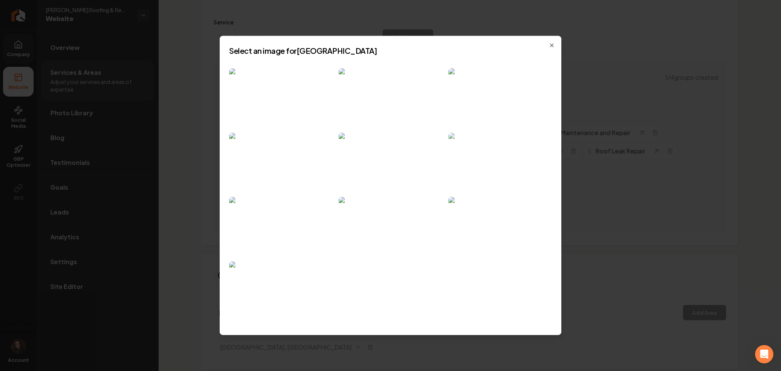
click at [507, 174] on img at bounding box center [500, 161] width 103 height 58
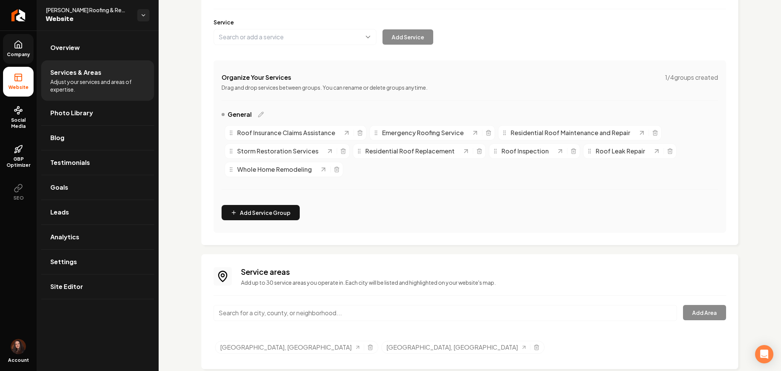
paste input "[PERSON_NAME]"
click at [313, 315] on input "[PERSON_NAME]" at bounding box center [446, 313] width 464 height 16
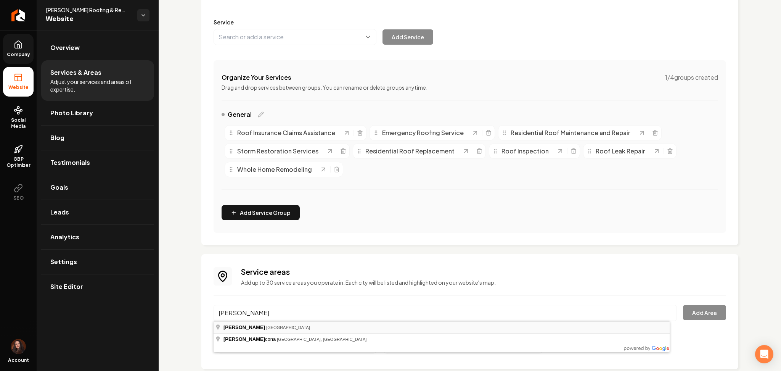
type input "[GEOGRAPHIC_DATA], [GEOGRAPHIC_DATA]"
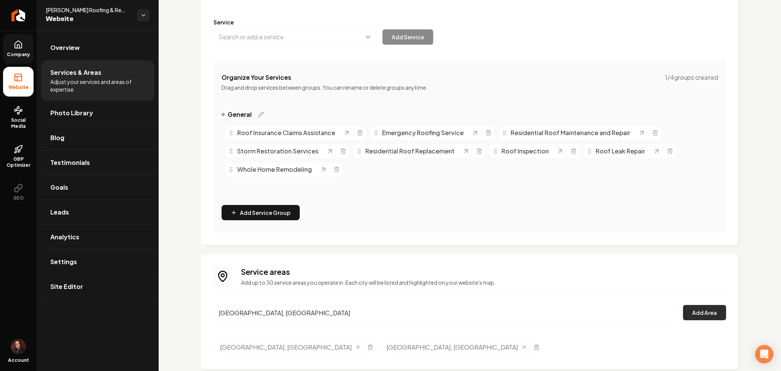
click at [698, 310] on button "Add Area" at bounding box center [704, 312] width 43 height 15
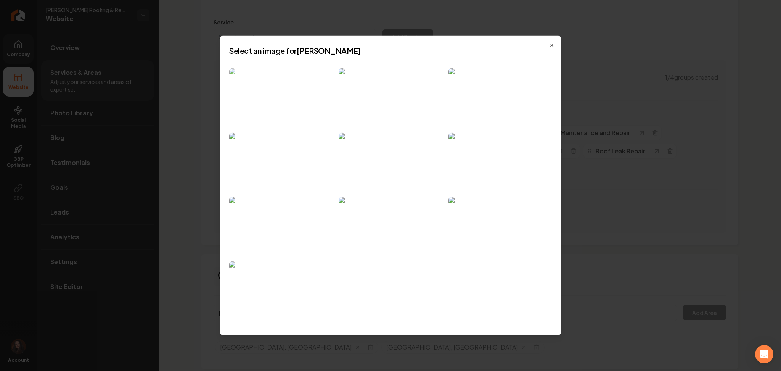
click at [297, 95] on img at bounding box center [280, 97] width 103 height 58
